Goal: Information Seeking & Learning: Learn about a topic

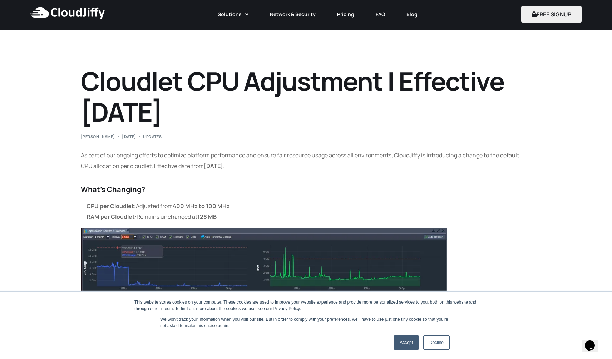
scroll to position [36, 0]
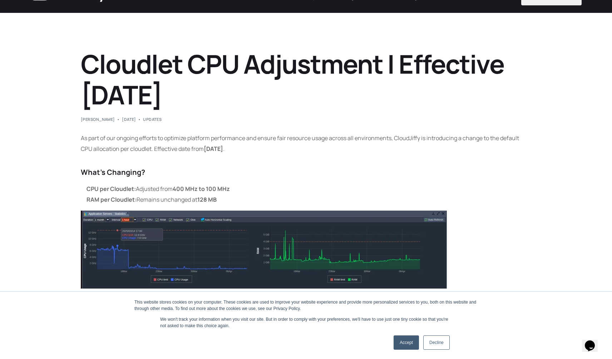
click at [138, 186] on li "CPU per Cloudlet: Adjusted from 400 MHz to 100 MHz" at bounding box center [309, 188] width 445 height 11
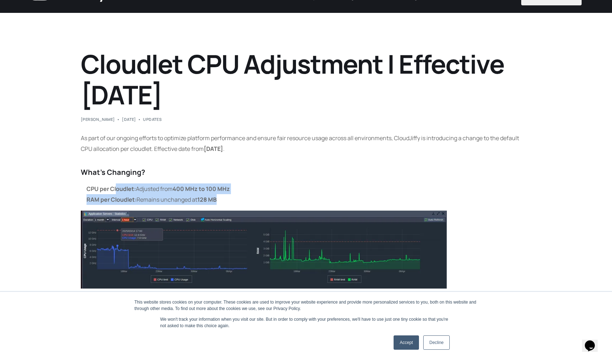
drag, startPoint x: 117, startPoint y: 186, endPoint x: 266, endPoint y: 195, distance: 149.1
click at [266, 195] on ul "CPU per Cloudlet: Adjusted from 400 MHz to 100 MHz RAM per Cloudlet: Remains un…" at bounding box center [306, 193] width 451 height 21
click at [266, 195] on li "RAM per Cloudlet: Remains unchanged at 128 MB" at bounding box center [309, 199] width 445 height 11
drag, startPoint x: 236, startPoint y: 202, endPoint x: 139, endPoint y: 194, distance: 97.6
click at [139, 194] on li "RAM per Cloudlet: Remains unchanged at 128 MB" at bounding box center [309, 199] width 445 height 11
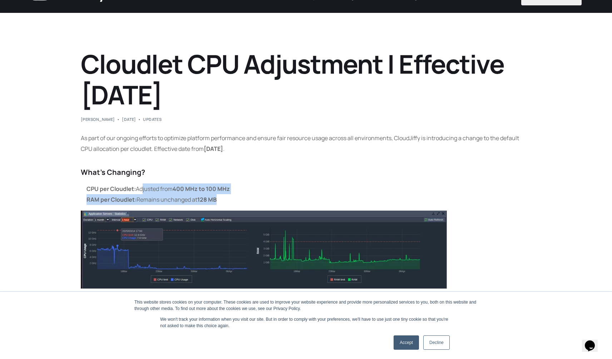
click at [163, 186] on li "CPU per Cloudlet: Adjusted from 400 MHz to 100 MHz" at bounding box center [309, 188] width 445 height 11
drag, startPoint x: 85, startPoint y: 190, endPoint x: 239, endPoint y: 199, distance: 153.3
click at [239, 199] on ul "CPU per Cloudlet: Adjusted from 400 MHz to 100 MHz RAM per Cloudlet: Remains un…" at bounding box center [306, 193] width 451 height 21
copy ul "CPU per Cloudlet: Adjusted from 400 MHz to 100 MHz RAM per Cloudlet: Remains un…"
click at [250, 198] on li "RAM per Cloudlet: Remains unchanged at 128 MB" at bounding box center [309, 199] width 445 height 11
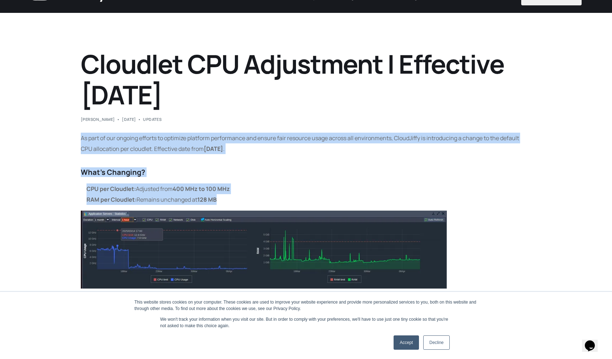
drag, startPoint x: 258, startPoint y: 198, endPoint x: 79, endPoint y: 137, distance: 189.7
click at [79, 137] on div "Cloudlet CPU Adjustment | Effective [DATE] [PERSON_NAME] [DATE] Updates As part…" at bounding box center [306, 343] width 458 height 589
copy div "As part of our ongoing efforts to optimize platform performance and ensure fair…"
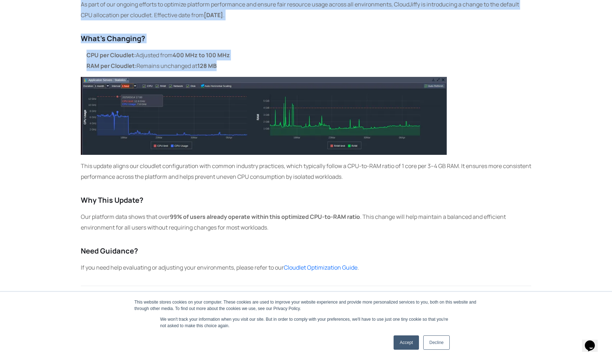
scroll to position [171, 0]
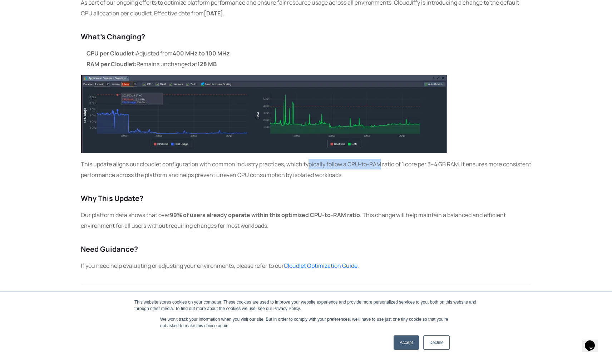
drag, startPoint x: 308, startPoint y: 165, endPoint x: 379, endPoint y: 169, distance: 72.0
click at [379, 169] on p "This update aligns our cloudlet configuration with common industry practices, w…" at bounding box center [306, 169] width 451 height 21
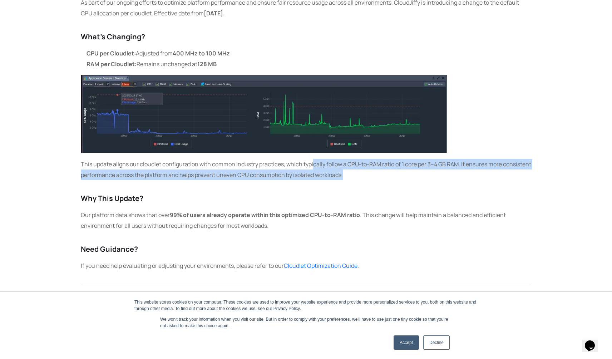
drag, startPoint x: 397, startPoint y: 173, endPoint x: 314, endPoint y: 163, distance: 83.9
click at [314, 163] on p "This update aligns our cloudlet configuration with common industry practices, w…" at bounding box center [306, 169] width 451 height 21
click at [315, 164] on p "This update aligns our cloudlet configuration with common industry practices, w…" at bounding box center [306, 169] width 451 height 21
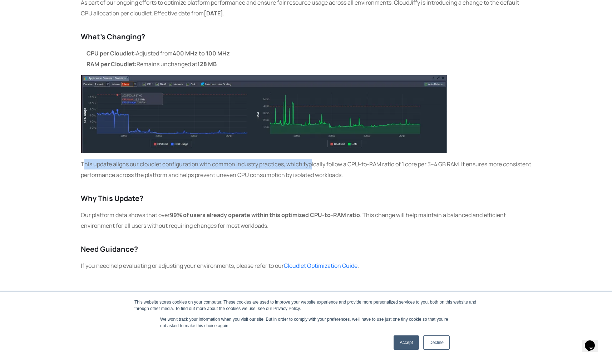
drag, startPoint x: 83, startPoint y: 164, endPoint x: 311, endPoint y: 168, distance: 228.2
click at [311, 168] on p "This update aligns our cloudlet configuration with common industry practices, w…" at bounding box center [306, 169] width 451 height 21
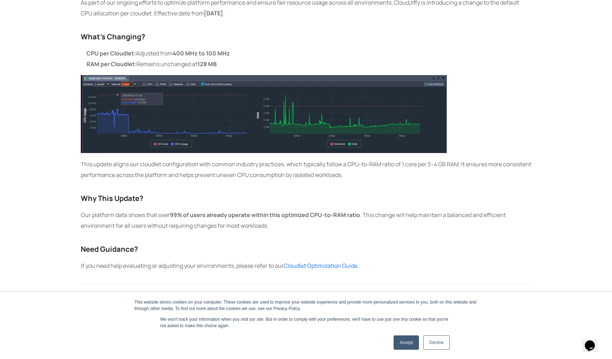
click at [337, 165] on p "This update aligns our cloudlet configuration with common industry practices, w…" at bounding box center [306, 169] width 451 height 21
drag, startPoint x: 291, startPoint y: 163, endPoint x: 392, endPoint y: 162, distance: 100.5
click at [392, 162] on p "This update aligns our cloudlet configuration with common industry practices, w…" at bounding box center [306, 169] width 451 height 21
drag, startPoint x: 350, startPoint y: 165, endPoint x: 432, endPoint y: 164, distance: 81.5
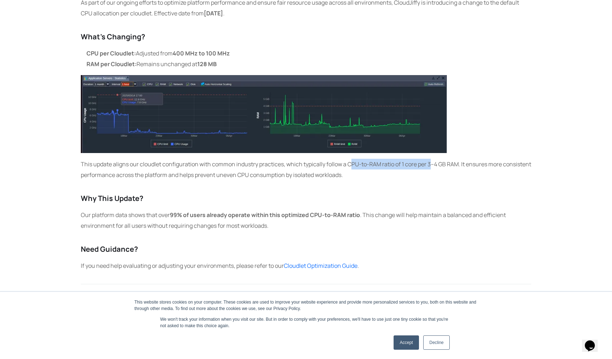
click at [432, 164] on p "This update aligns our cloudlet configuration with common industry practices, w…" at bounding box center [306, 169] width 451 height 21
click at [452, 164] on p "This update aligns our cloudlet configuration with common industry practices, w…" at bounding box center [306, 169] width 451 height 21
drag, startPoint x: 500, startPoint y: 164, endPoint x: 394, endPoint y: 162, distance: 105.1
click at [394, 162] on p "This update aligns our cloudlet configuration with common industry practices, w…" at bounding box center [306, 169] width 451 height 21
click at [366, 163] on p "This update aligns our cloudlet configuration with common industry practices, w…" at bounding box center [306, 169] width 451 height 21
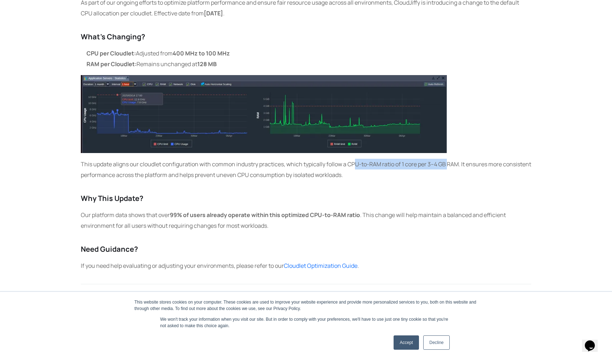
drag, startPoint x: 354, startPoint y: 163, endPoint x: 447, endPoint y: 163, distance: 92.6
click at [447, 163] on p "This update aligns our cloudlet configuration with common industry practices, w…" at bounding box center [306, 169] width 451 height 21
click at [497, 161] on p "This update aligns our cloudlet configuration with common industry practices, w…" at bounding box center [306, 169] width 451 height 21
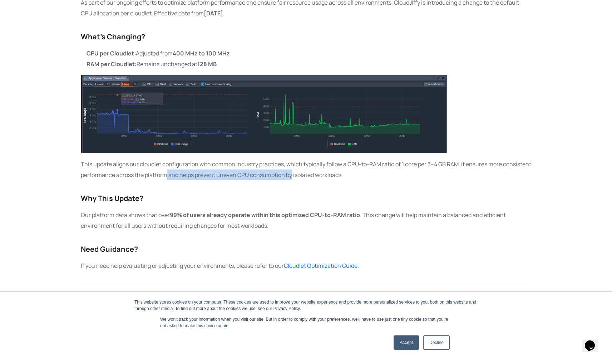
drag, startPoint x: 197, startPoint y: 176, endPoint x: 322, endPoint y: 176, distance: 125.2
click at [322, 176] on p "This update aligns our cloudlet configuration with common industry practices, w…" at bounding box center [306, 169] width 451 height 21
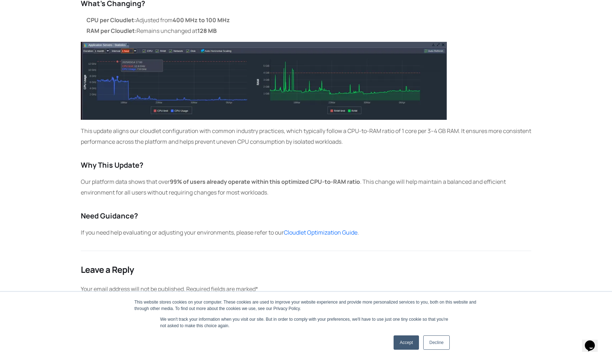
scroll to position [206, 0]
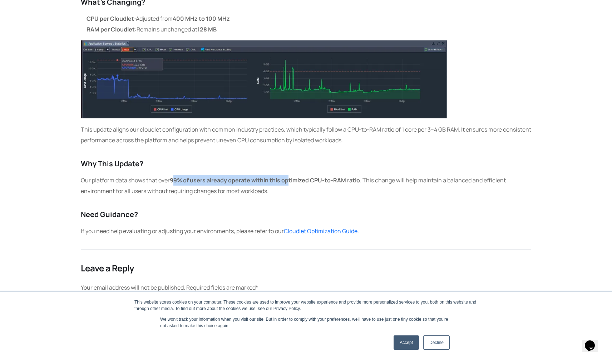
drag, startPoint x: 175, startPoint y: 180, endPoint x: 293, endPoint y: 182, distance: 118.0
click at [293, 182] on strong "99% of users already operate within this optimized CPU-to-RAM ratio" at bounding box center [265, 180] width 190 height 8
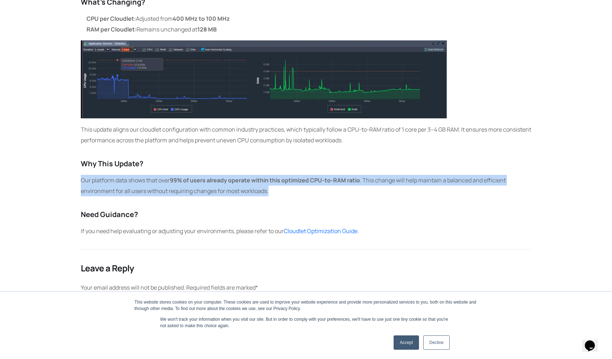
drag, startPoint x: 285, startPoint y: 192, endPoint x: 227, endPoint y: 166, distance: 64.2
click at [227, 166] on div "As part of our ongoing efforts to optimize platform performance and ensure fair…" at bounding box center [306, 99] width 451 height 274
click at [227, 166] on h4 "Why This Update?" at bounding box center [306, 164] width 451 height 8
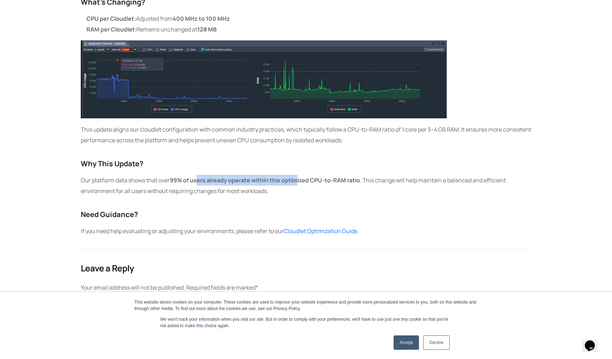
drag, startPoint x: 200, startPoint y: 184, endPoint x: 299, endPoint y: 184, distance: 98.7
click at [299, 184] on p "Our platform data shows that over 99% of users already operate within this opti…" at bounding box center [306, 185] width 451 height 21
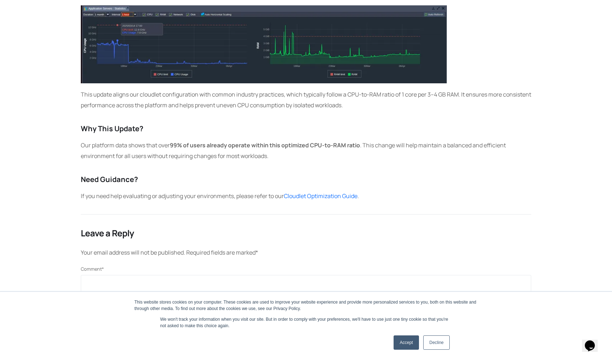
scroll to position [242, 0]
